Goal: Find specific page/section: Find specific page/section

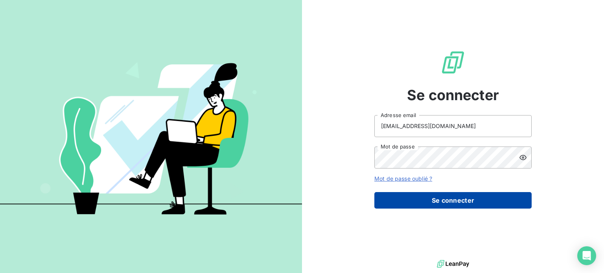
click at [451, 201] on button "Se connecter" at bounding box center [452, 200] width 157 height 17
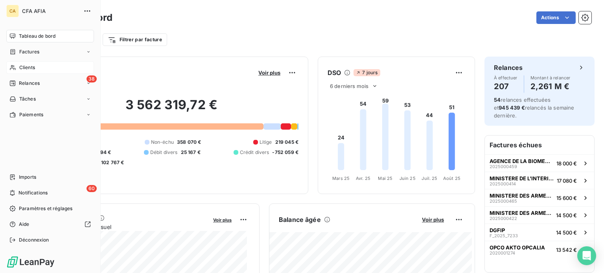
click at [28, 68] on span "Clients" at bounding box center [27, 67] width 16 height 7
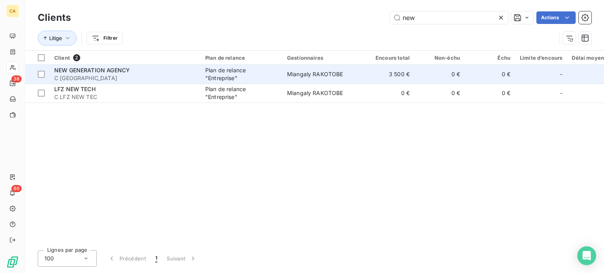
type input "new"
click at [249, 72] on div "Plan de relance "Entreprise"" at bounding box center [241, 74] width 72 height 16
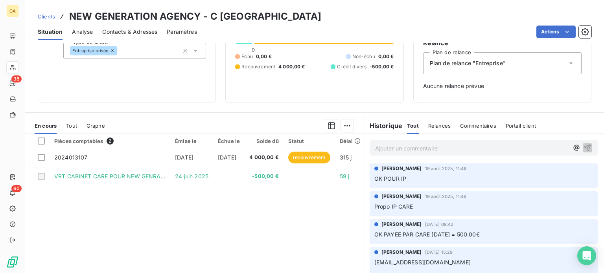
scroll to position [114, 0]
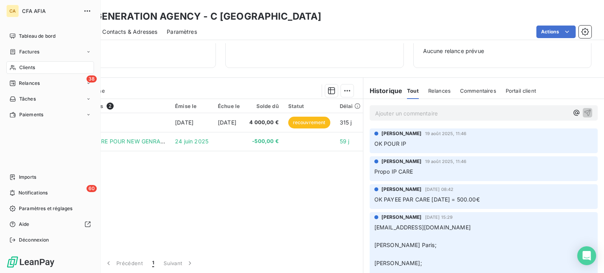
click at [29, 65] on span "Clients" at bounding box center [27, 67] width 16 height 7
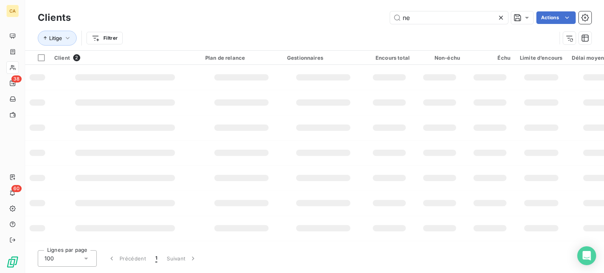
type input "n"
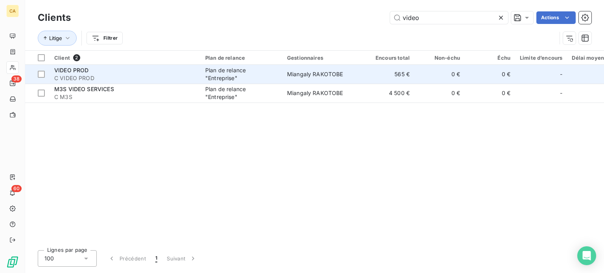
type input "video"
click at [256, 77] on div "Plan de relance "Entreprise"" at bounding box center [241, 74] width 72 height 16
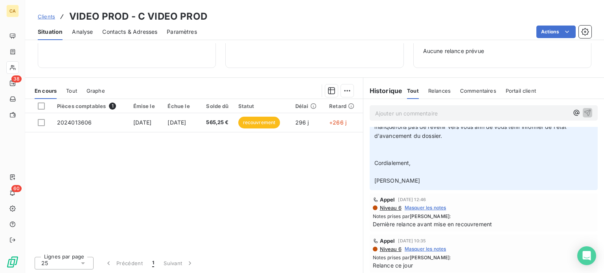
scroll to position [197, 0]
